Goal: Communication & Community: Connect with others

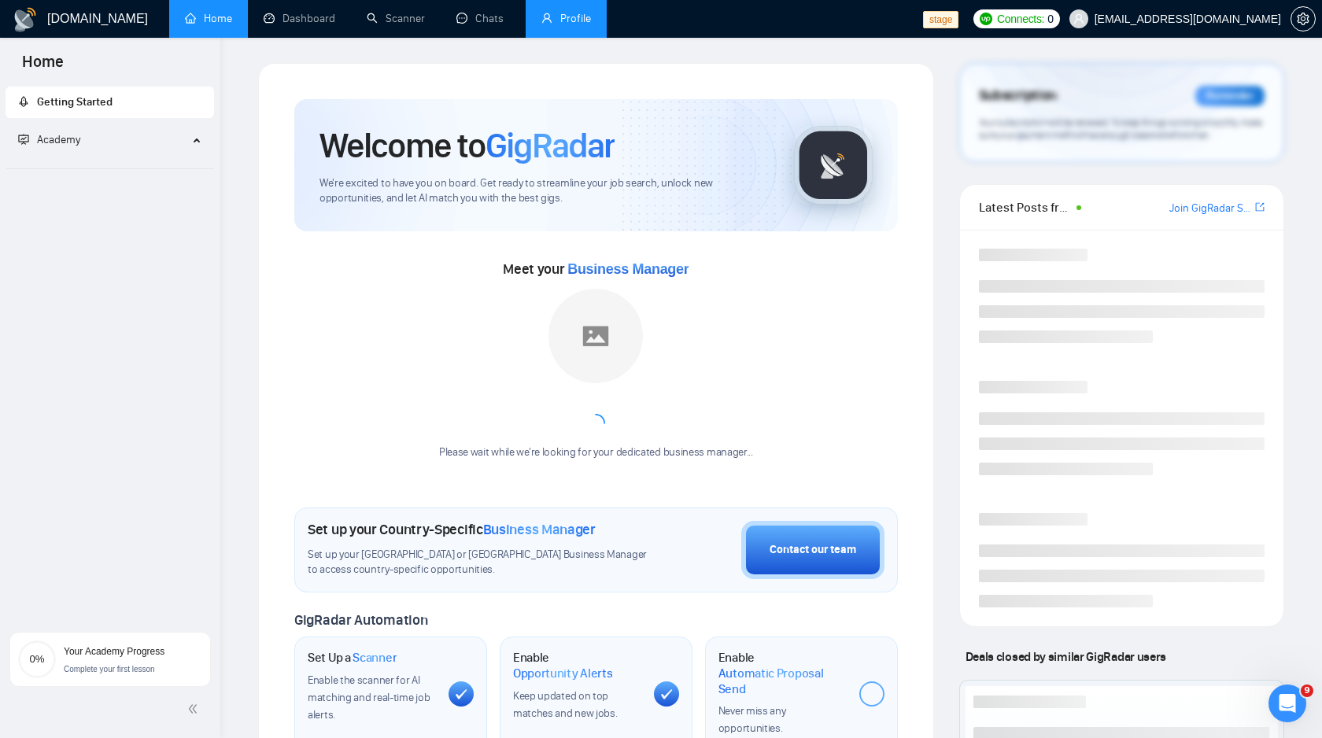
click at [368, 22] on link "Profile" at bounding box center [566, 18] width 50 height 13
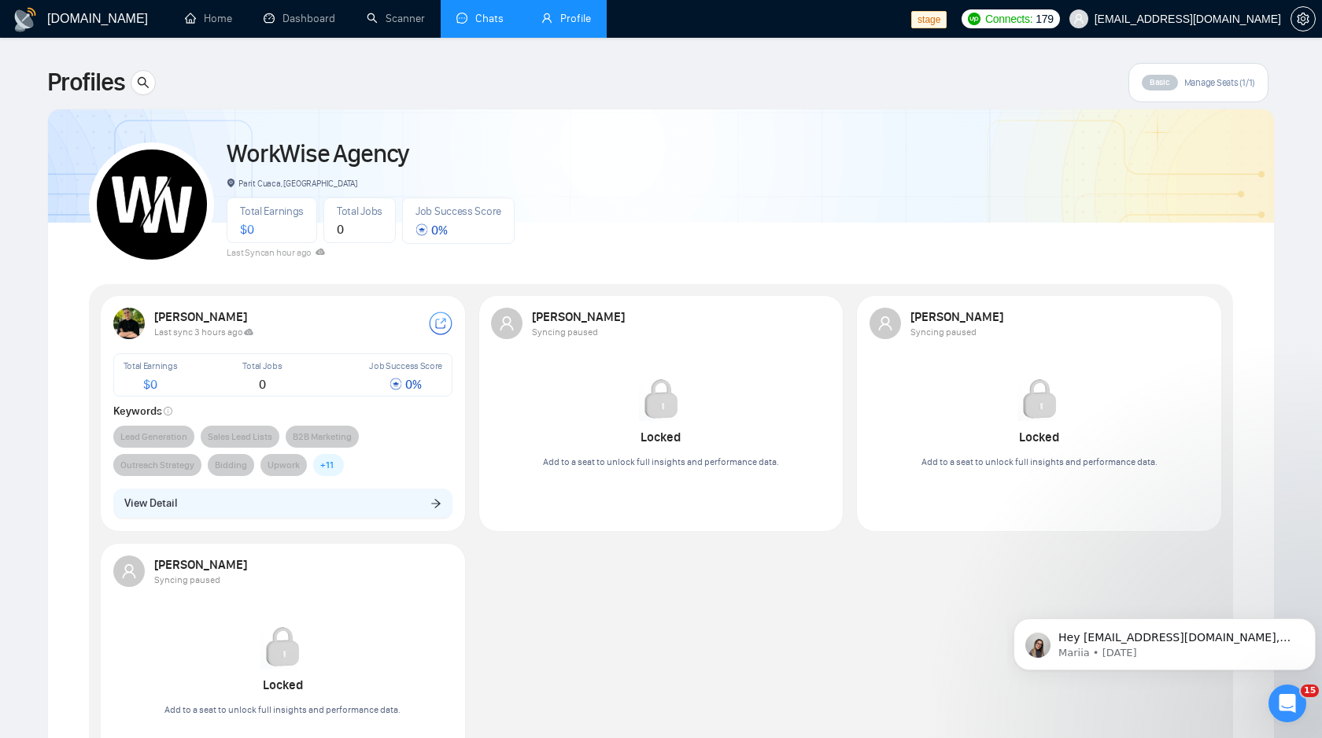
click at [368, 22] on link "Chats" at bounding box center [482, 18] width 53 height 13
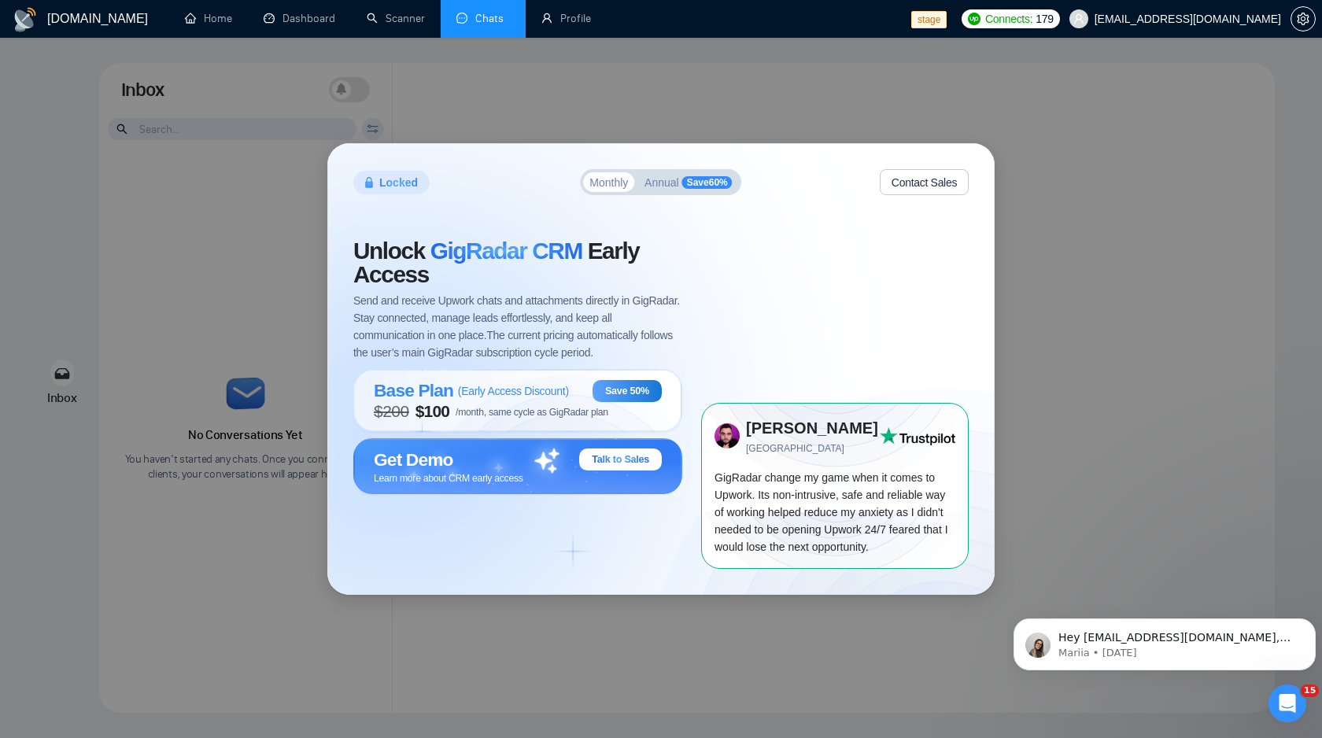
click at [368, 186] on span "Annual" at bounding box center [661, 182] width 35 height 11
